Goal: Information Seeking & Learning: Find specific fact

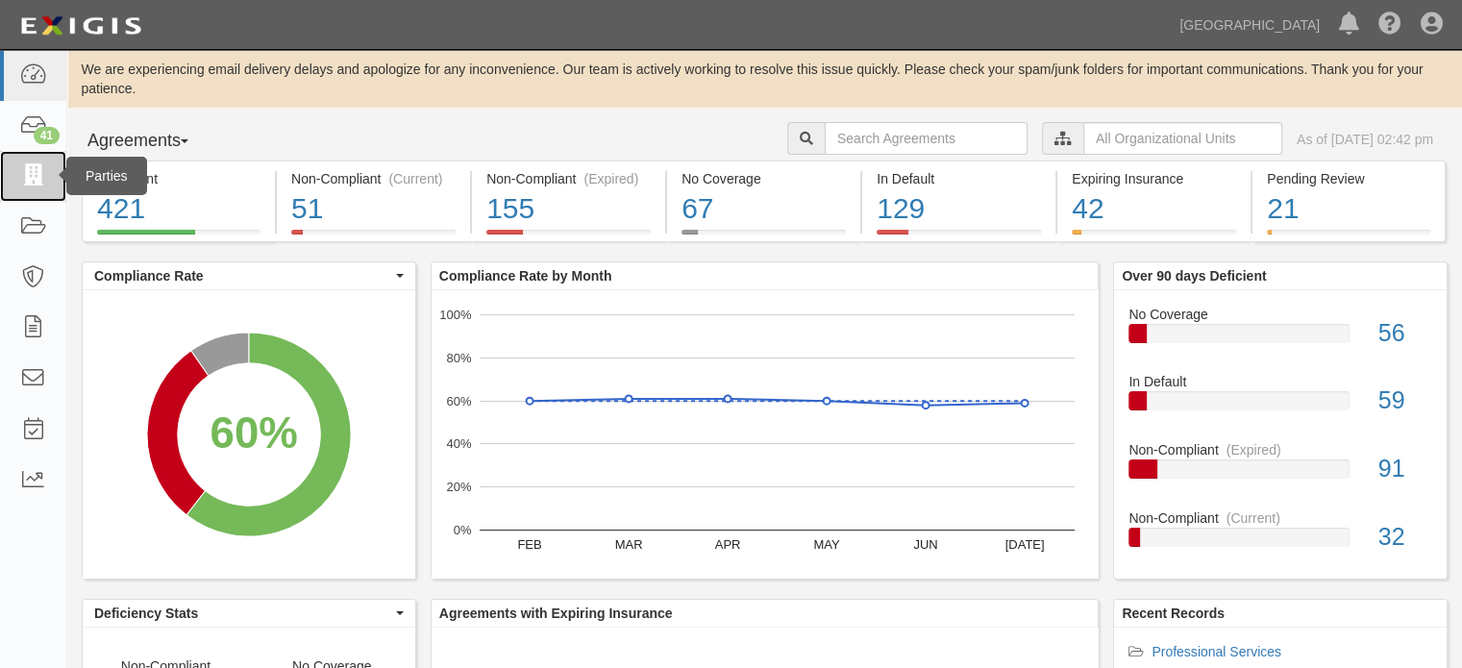
click at [42, 183] on icon at bounding box center [32, 176] width 27 height 22
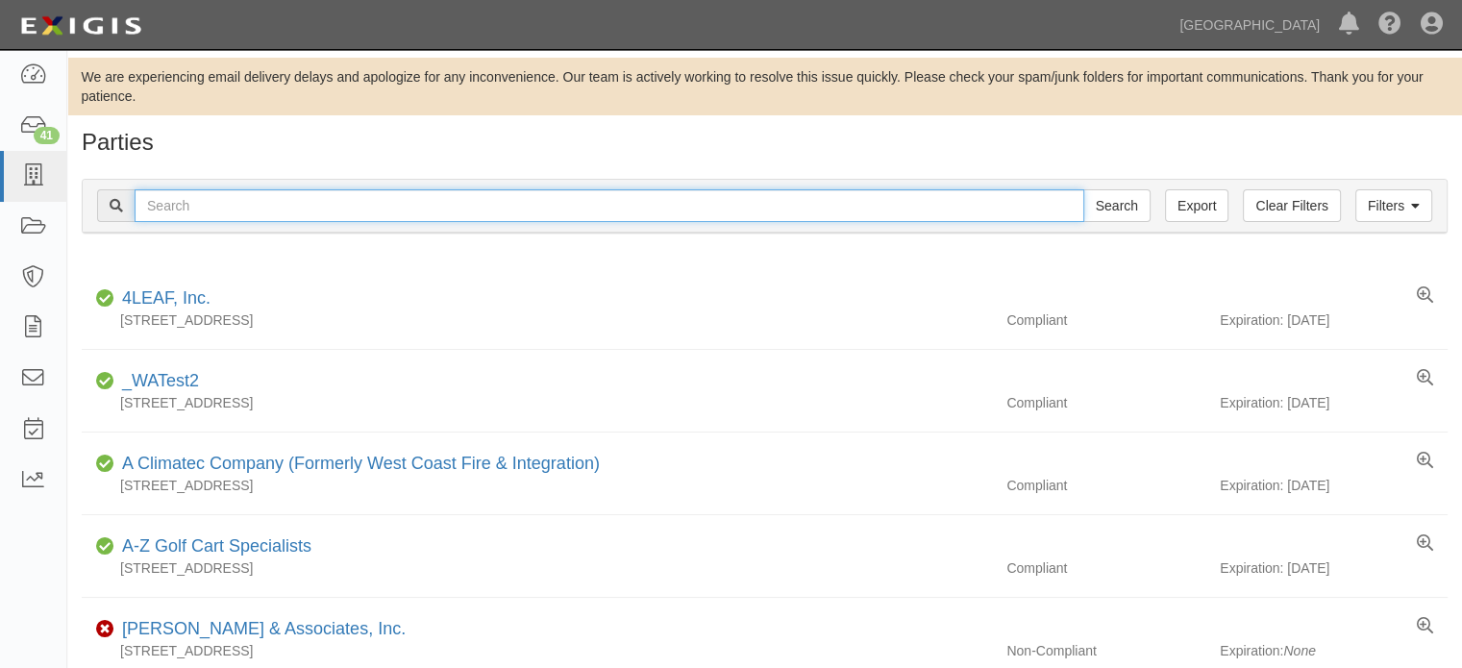
click at [411, 206] on input "text" at bounding box center [610, 205] width 950 height 33
type input "butier"
click at [1083, 189] on input "Search" at bounding box center [1116, 205] width 67 height 33
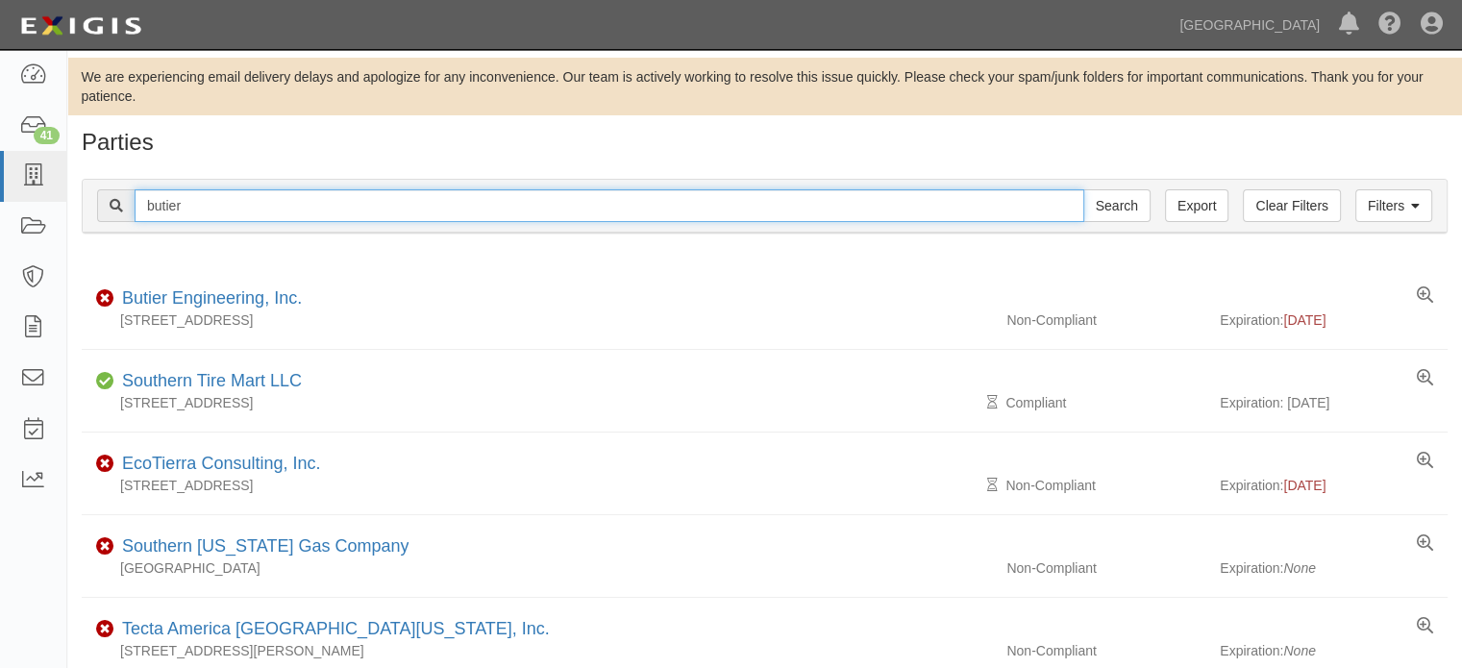
click at [263, 218] on input "butier" at bounding box center [610, 205] width 950 height 33
type input "[PERSON_NAME]"
click at [1083, 189] on input "Search" at bounding box center [1116, 205] width 67 height 33
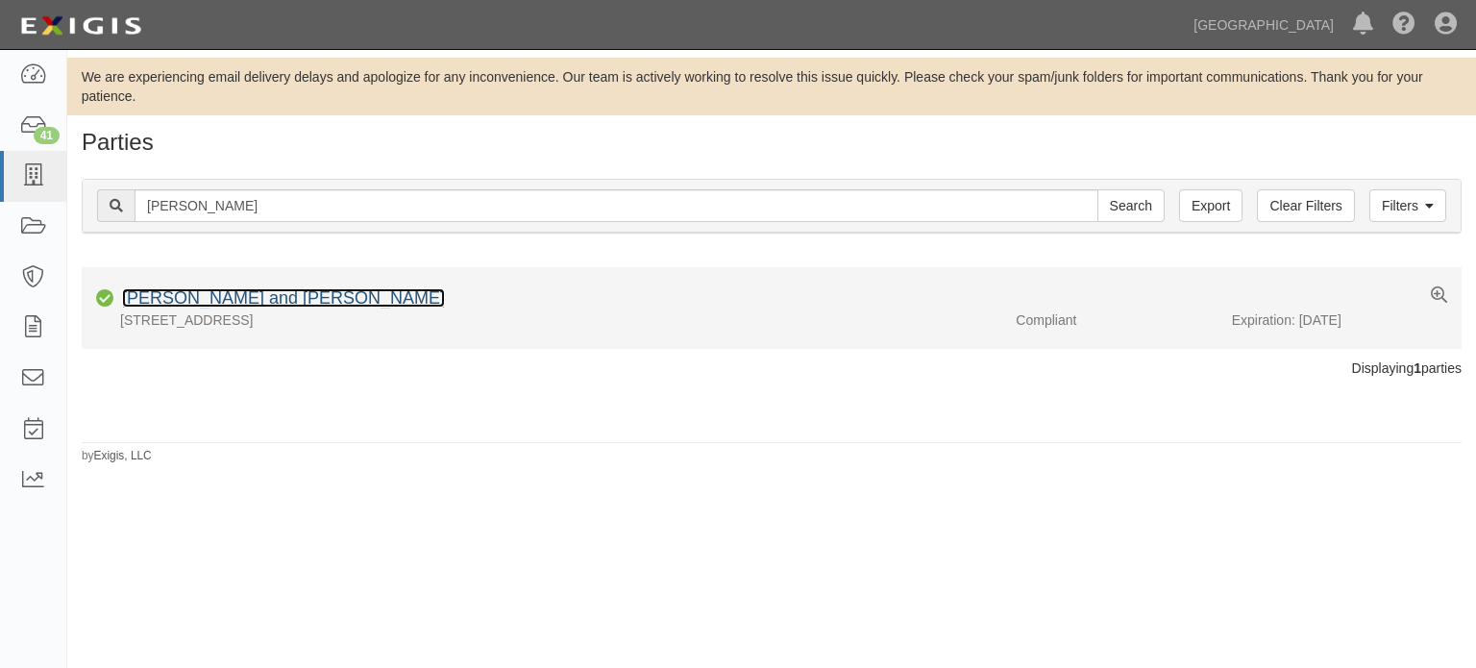
click at [230, 288] on link "[PERSON_NAME] and [PERSON_NAME]" at bounding box center [283, 297] width 323 height 19
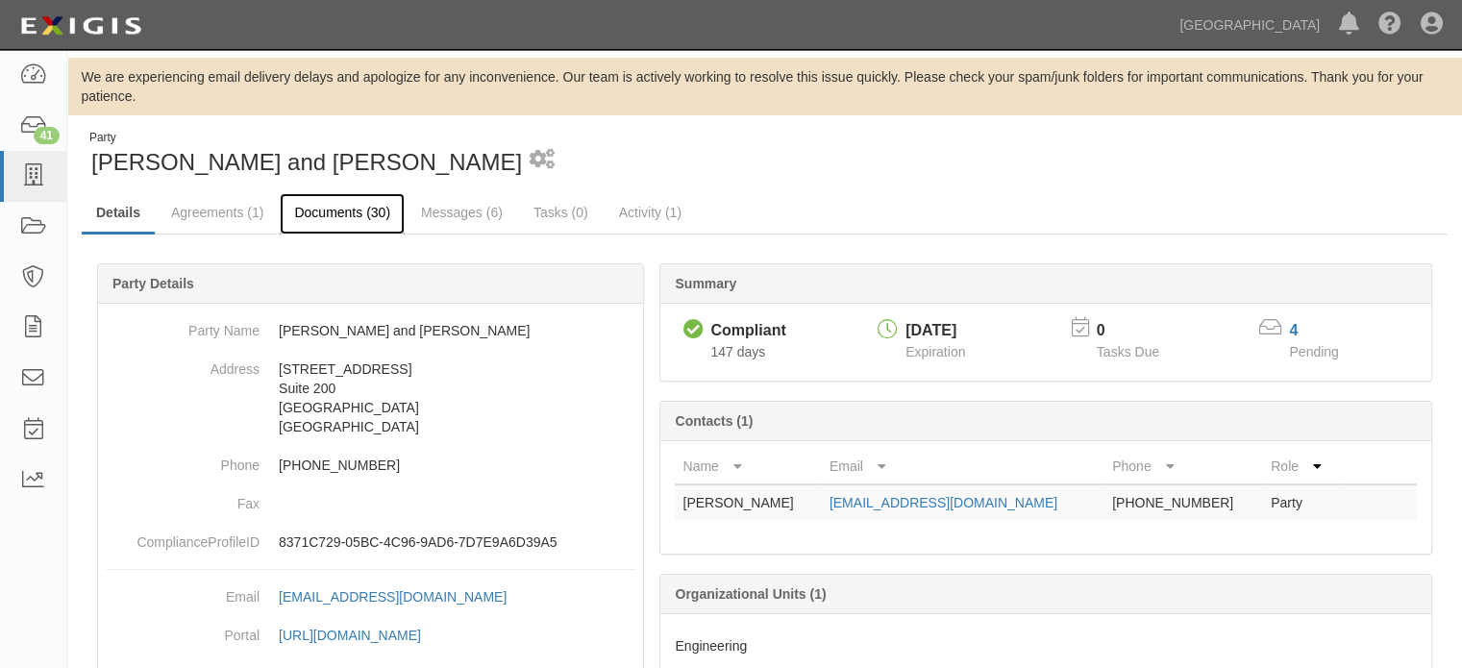
click at [368, 223] on link "Documents (30)" at bounding box center [342, 213] width 125 height 41
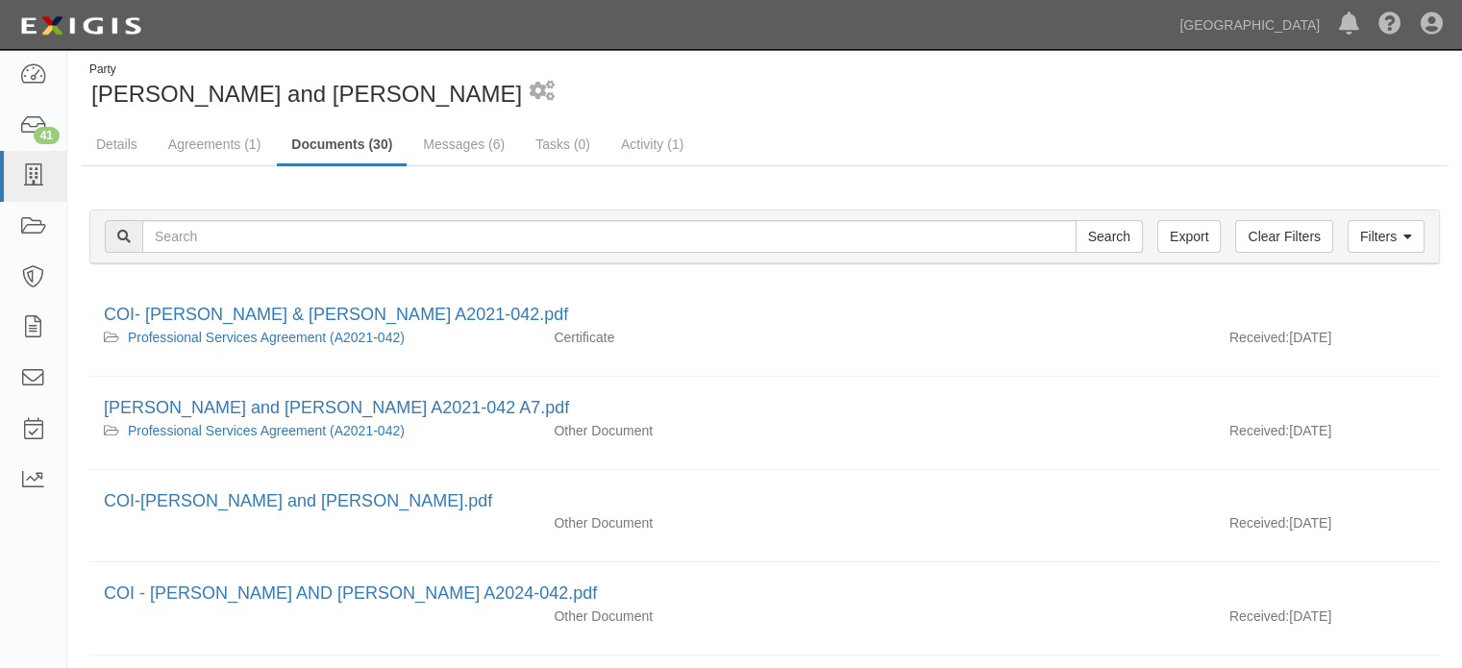
scroll to position [96, 0]
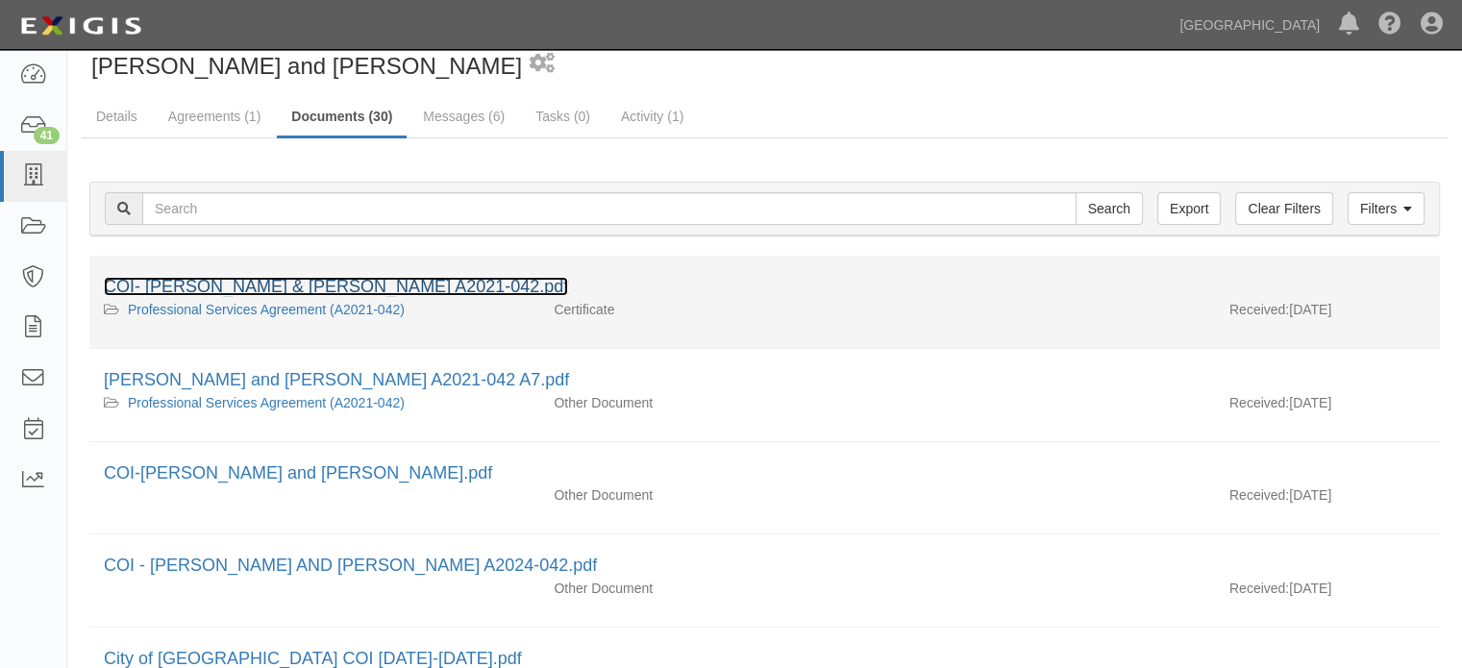
click at [257, 278] on link "COI- Hazen & Sawyer A2021-042.pdf" at bounding box center [336, 286] width 464 height 19
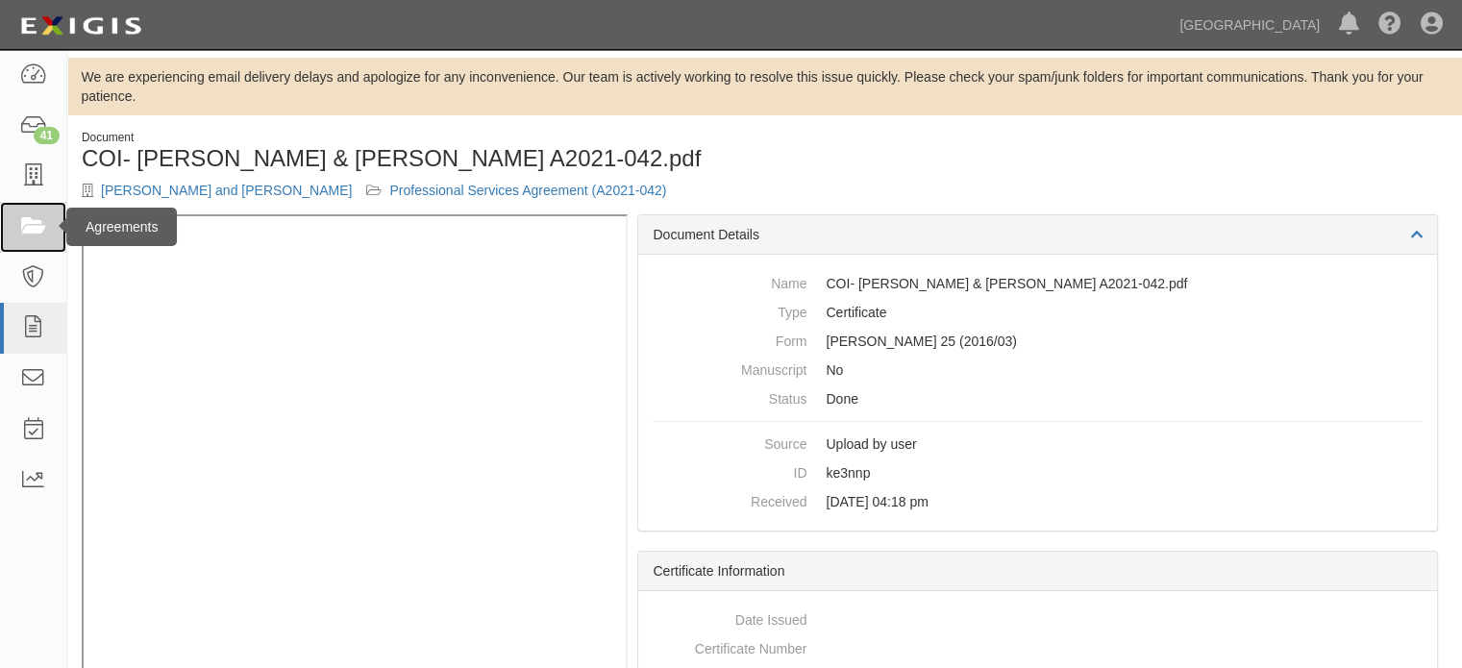
click at [48, 236] on link at bounding box center [33, 227] width 66 height 51
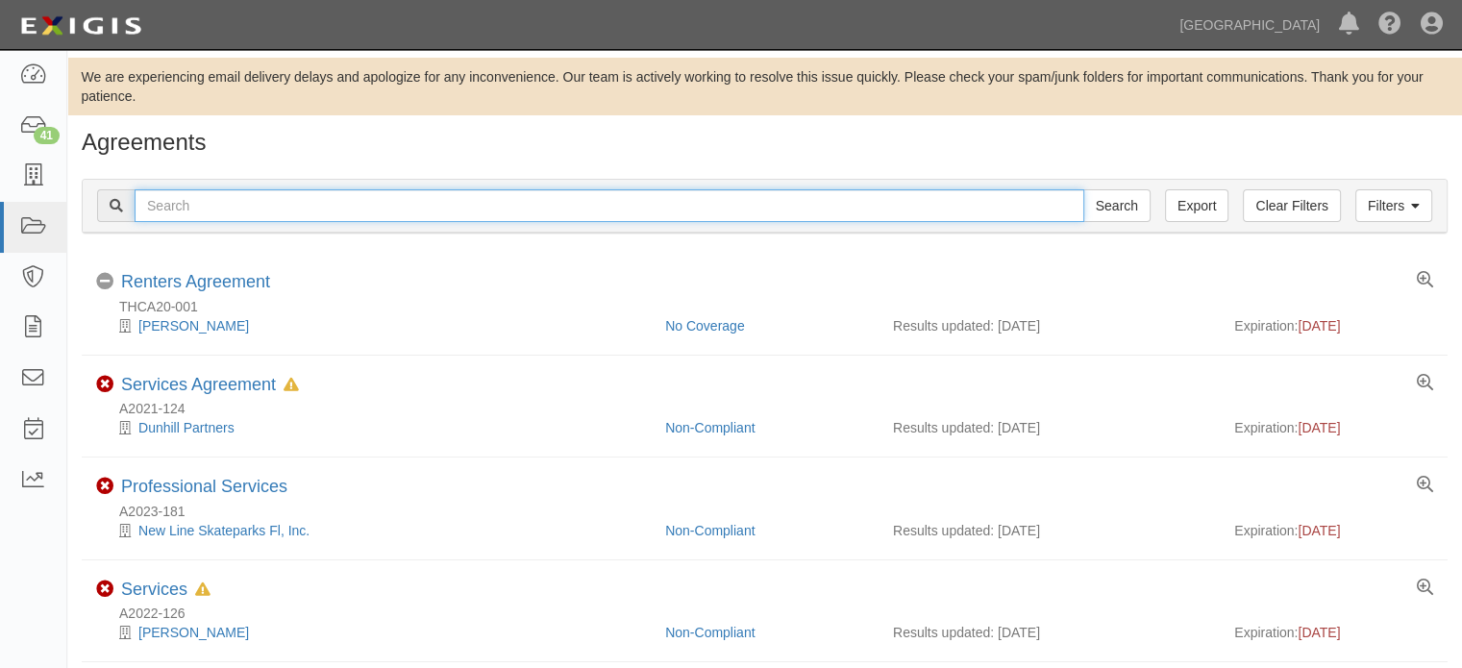
click at [345, 199] on input "text" at bounding box center [610, 205] width 950 height 33
type input "butier"
click at [1083, 189] on input "Search" at bounding box center [1116, 205] width 67 height 33
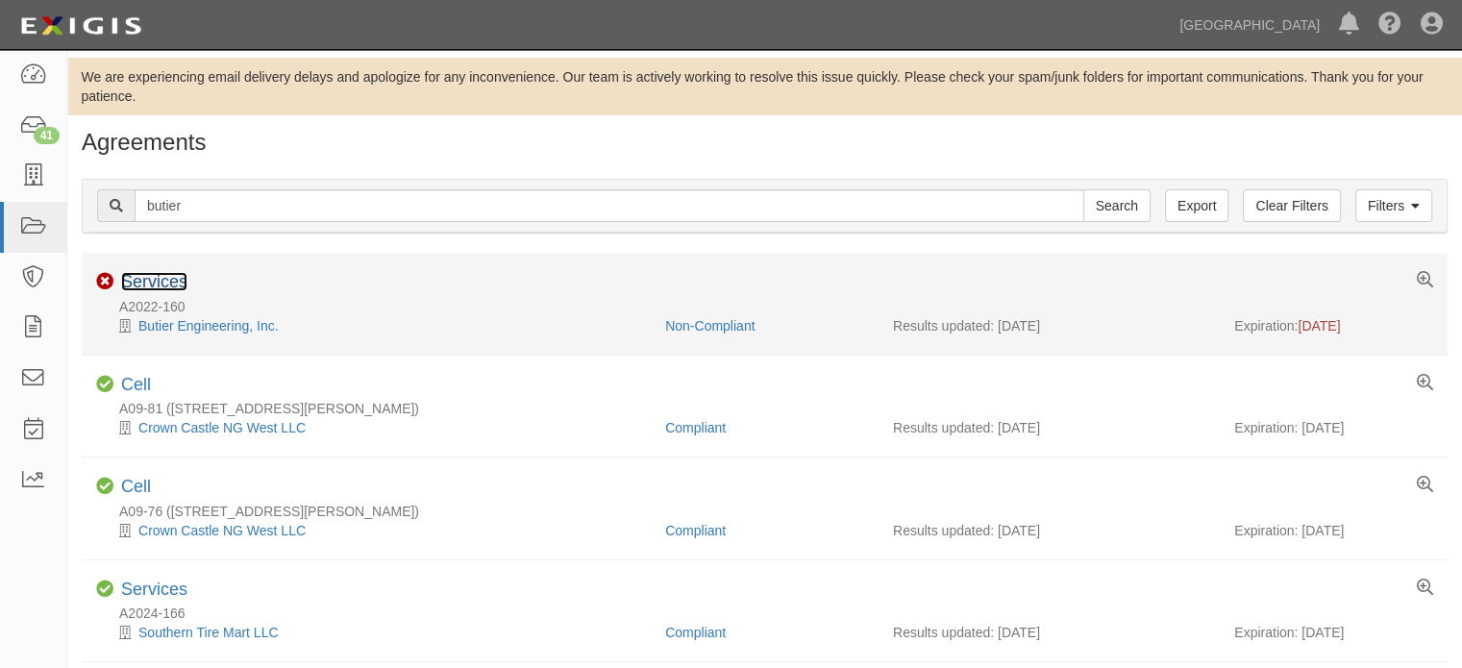
click at [180, 276] on link "Services" at bounding box center [154, 281] width 66 height 19
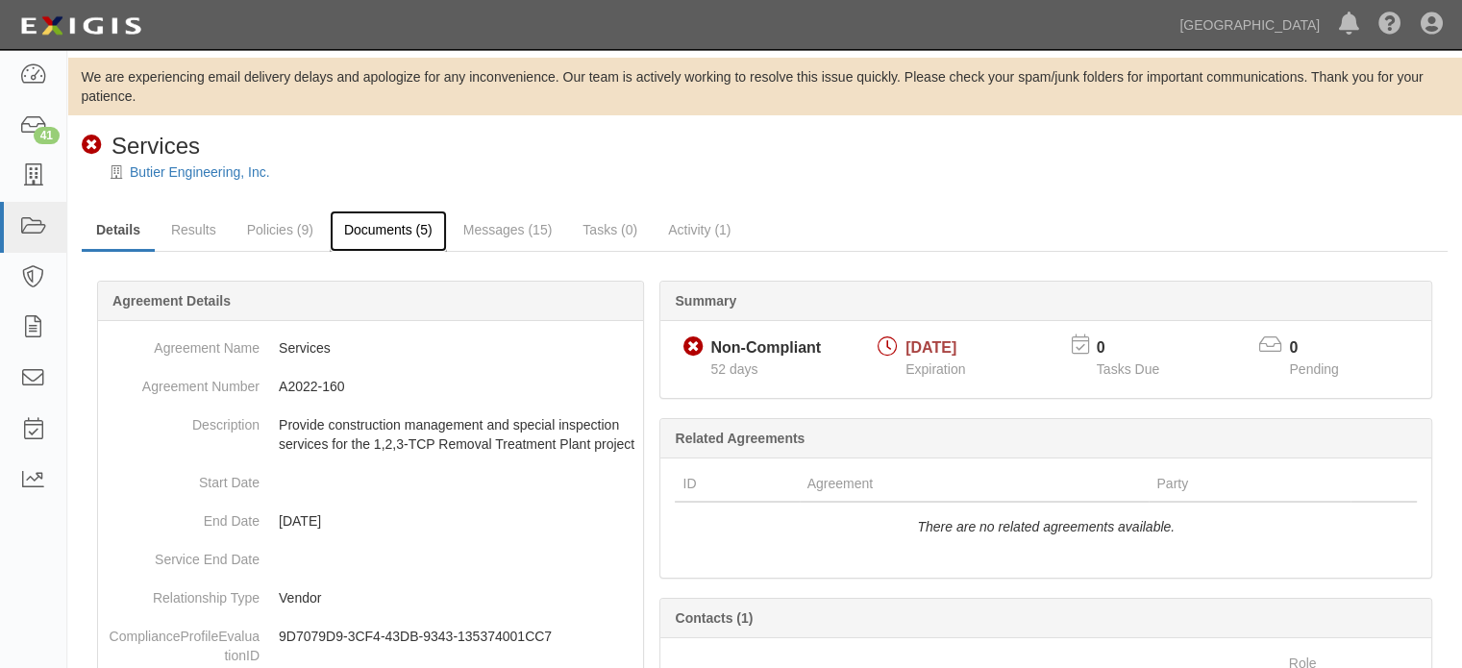
click at [425, 234] on link "Documents (5)" at bounding box center [388, 231] width 117 height 41
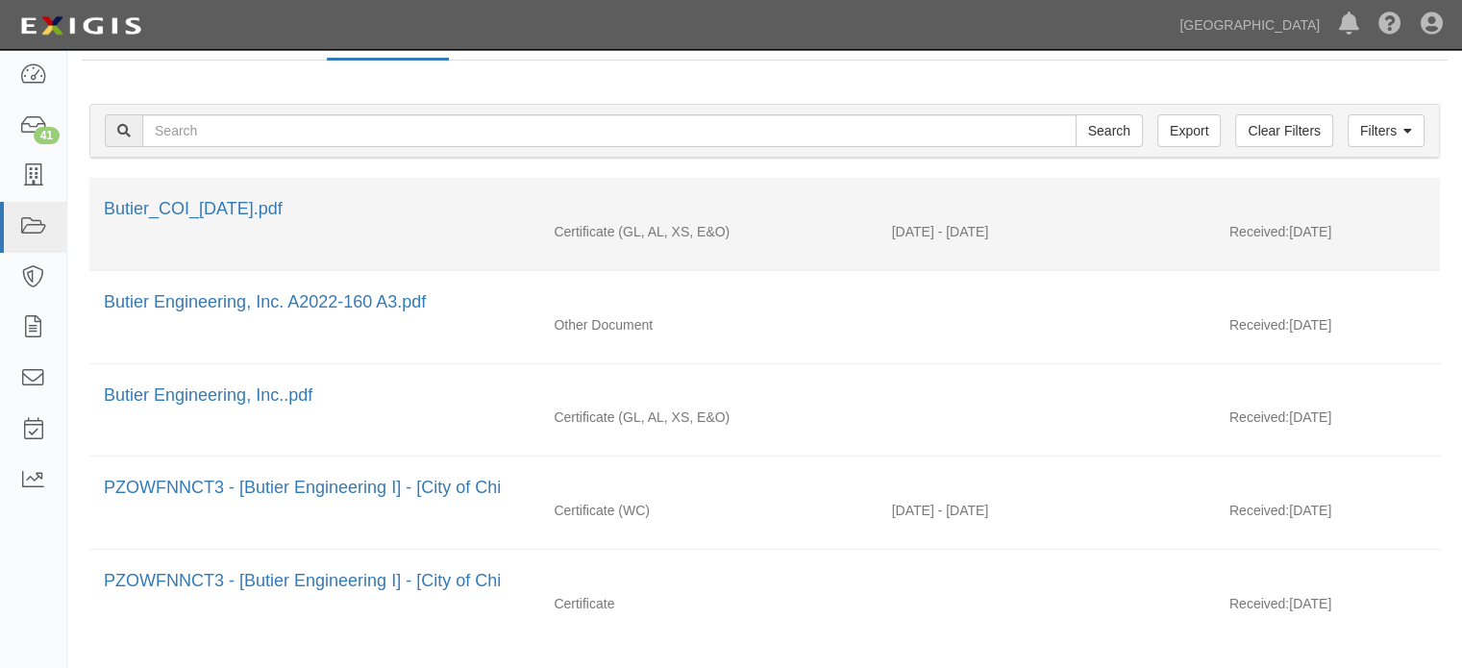
scroll to position [192, 0]
click at [265, 214] on link "Butier_COI_6-25-2025.pdf" at bounding box center [193, 207] width 179 height 19
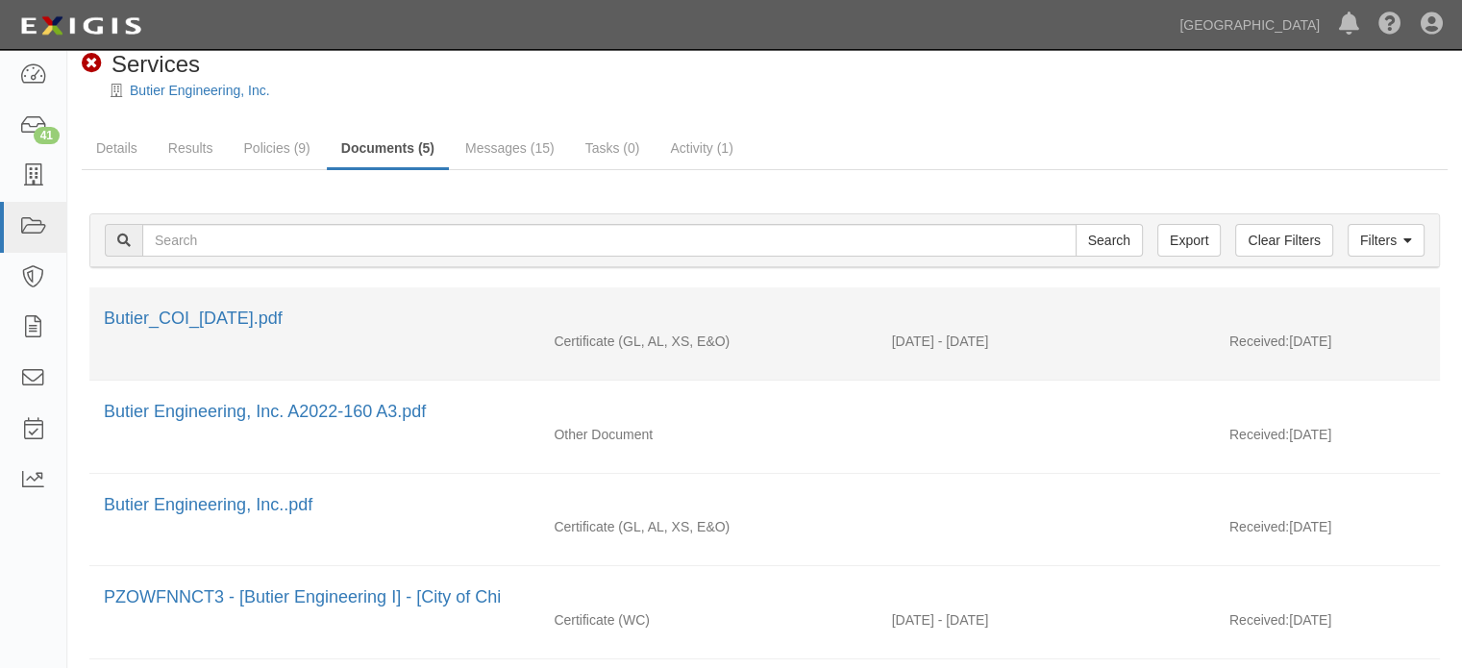
scroll to position [0, 0]
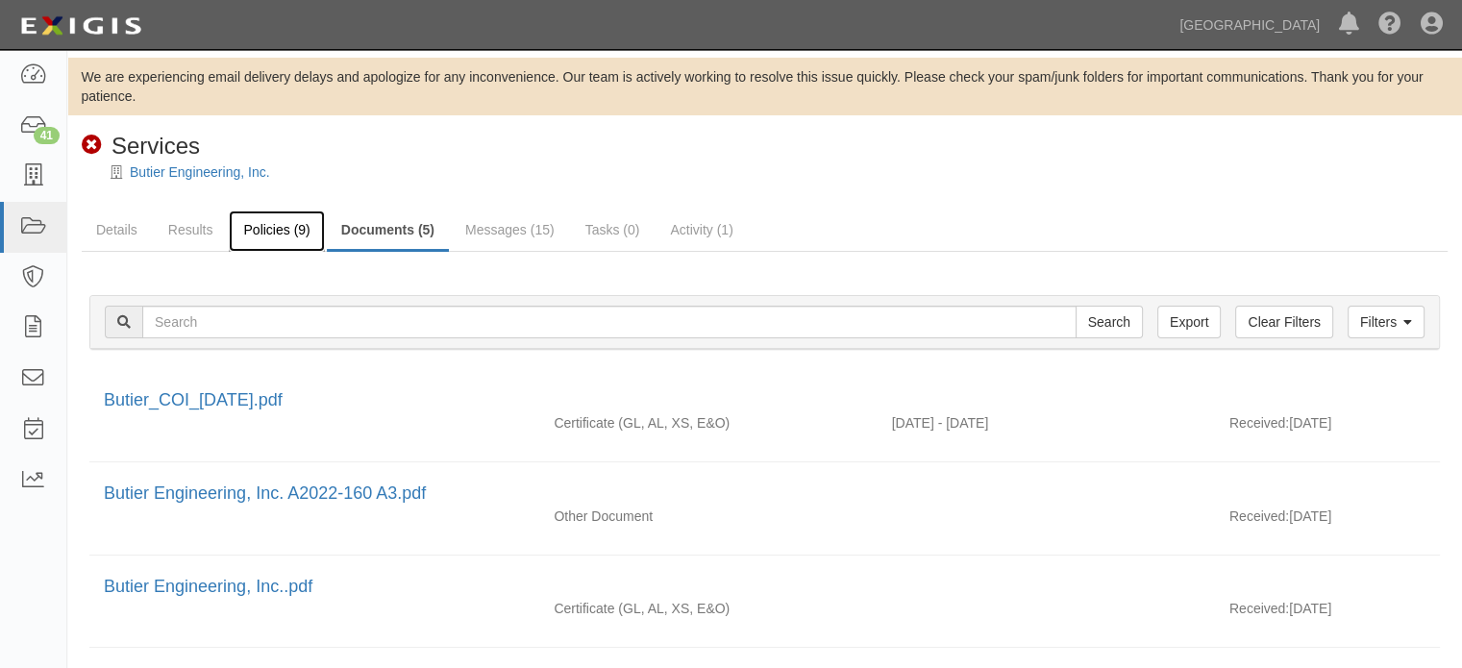
click at [277, 234] on link "Policies (9)" at bounding box center [276, 231] width 95 height 41
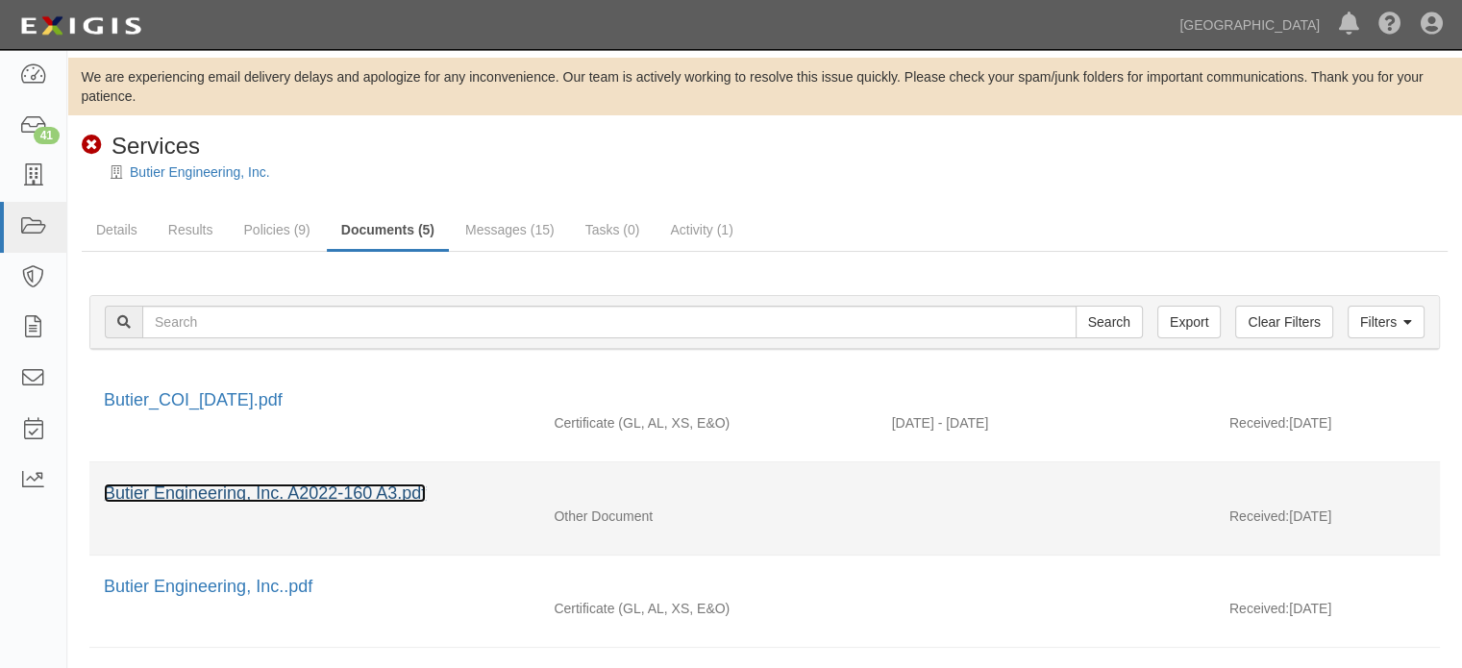
click at [395, 483] on link "Butier Engineering, Inc. A2022-160 A3.pdf" at bounding box center [265, 492] width 322 height 19
